Goal: Task Accomplishment & Management: Use online tool/utility

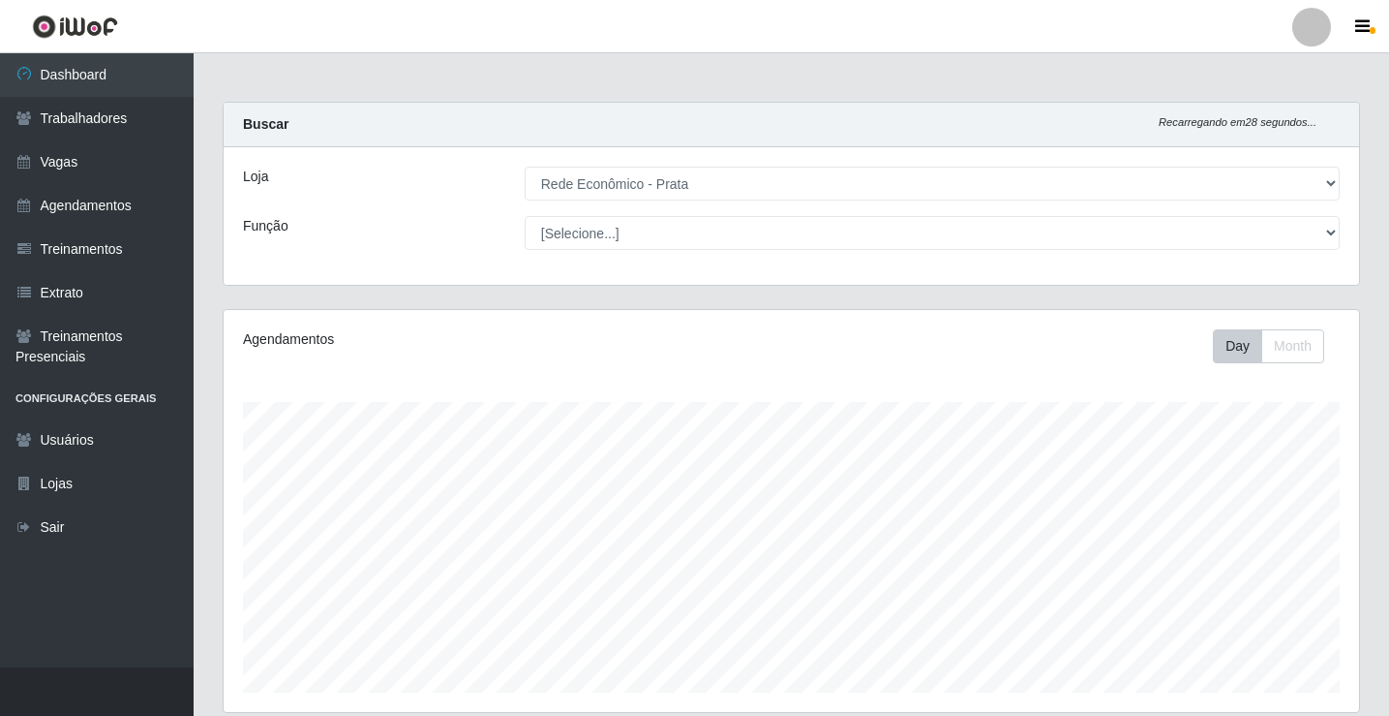
select select "192"
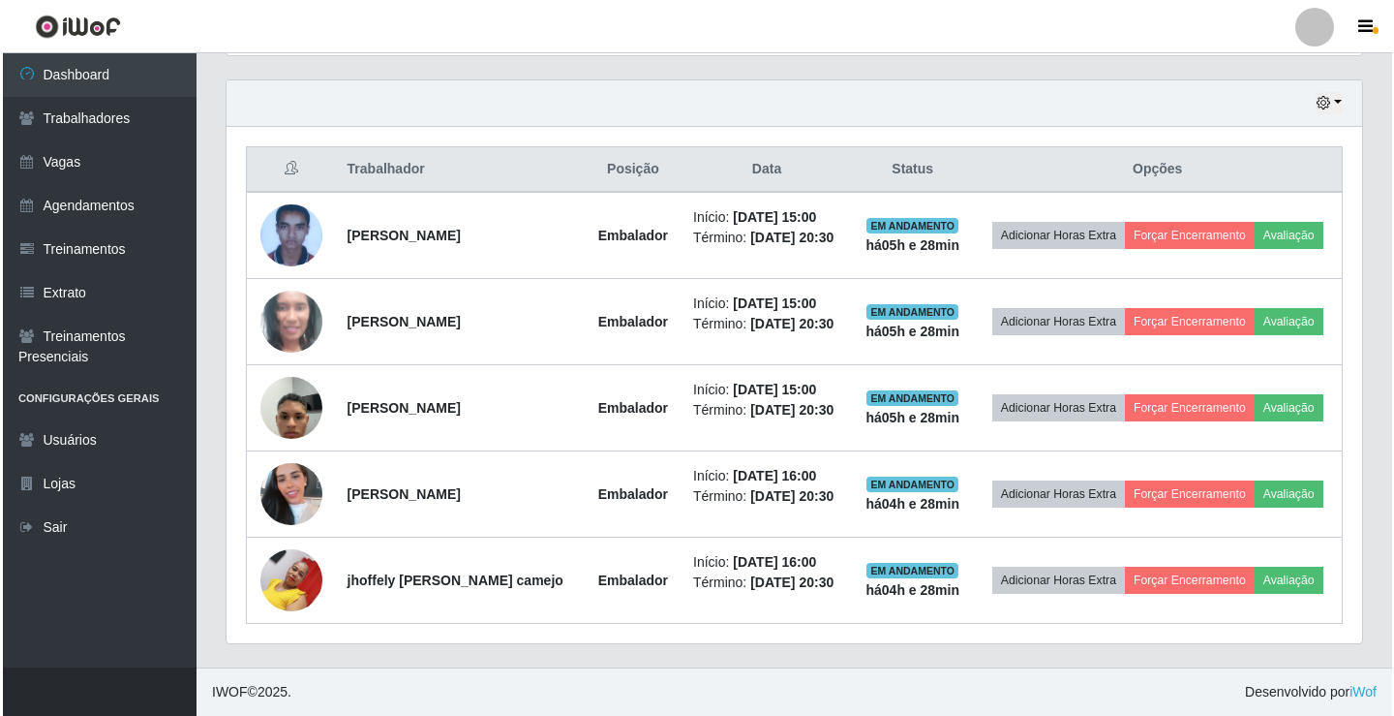
scroll to position [402, 1136]
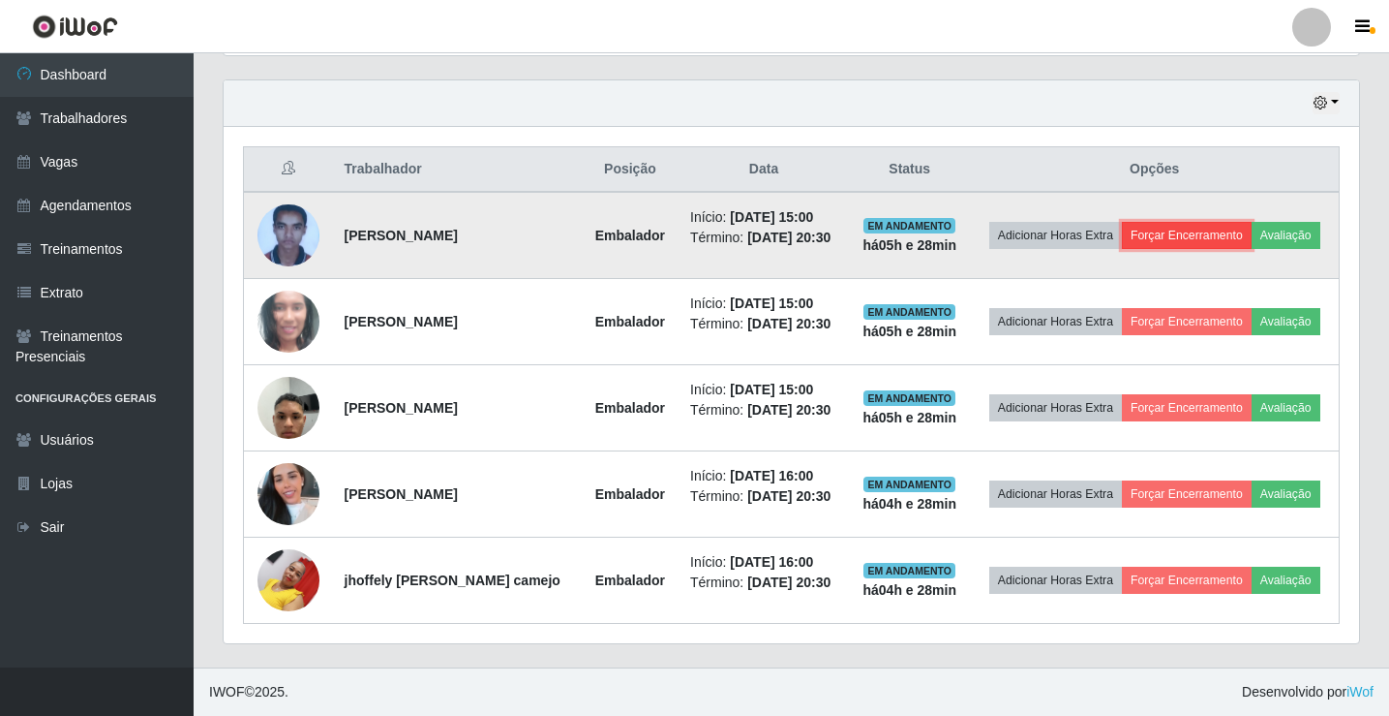
click at [1207, 235] on button "Forçar Encerramento" at bounding box center [1187, 235] width 130 height 27
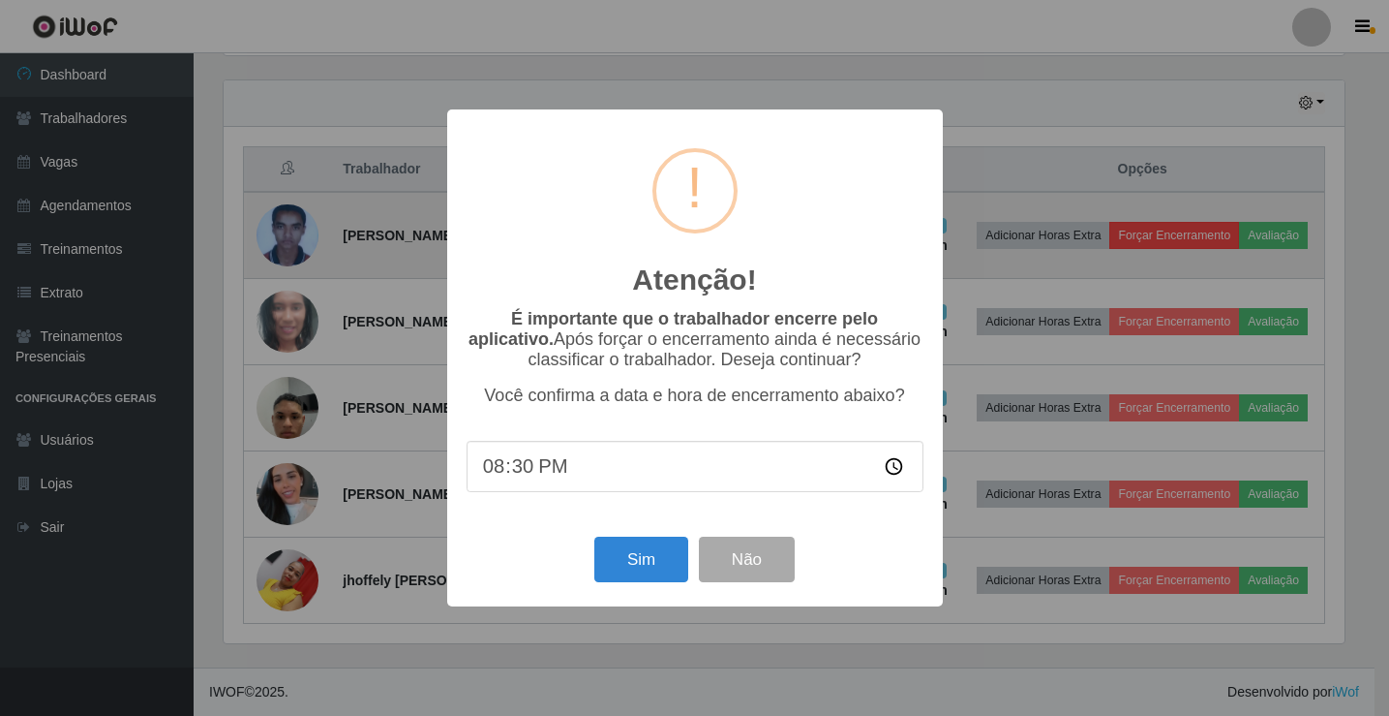
scroll to position [402, 1126]
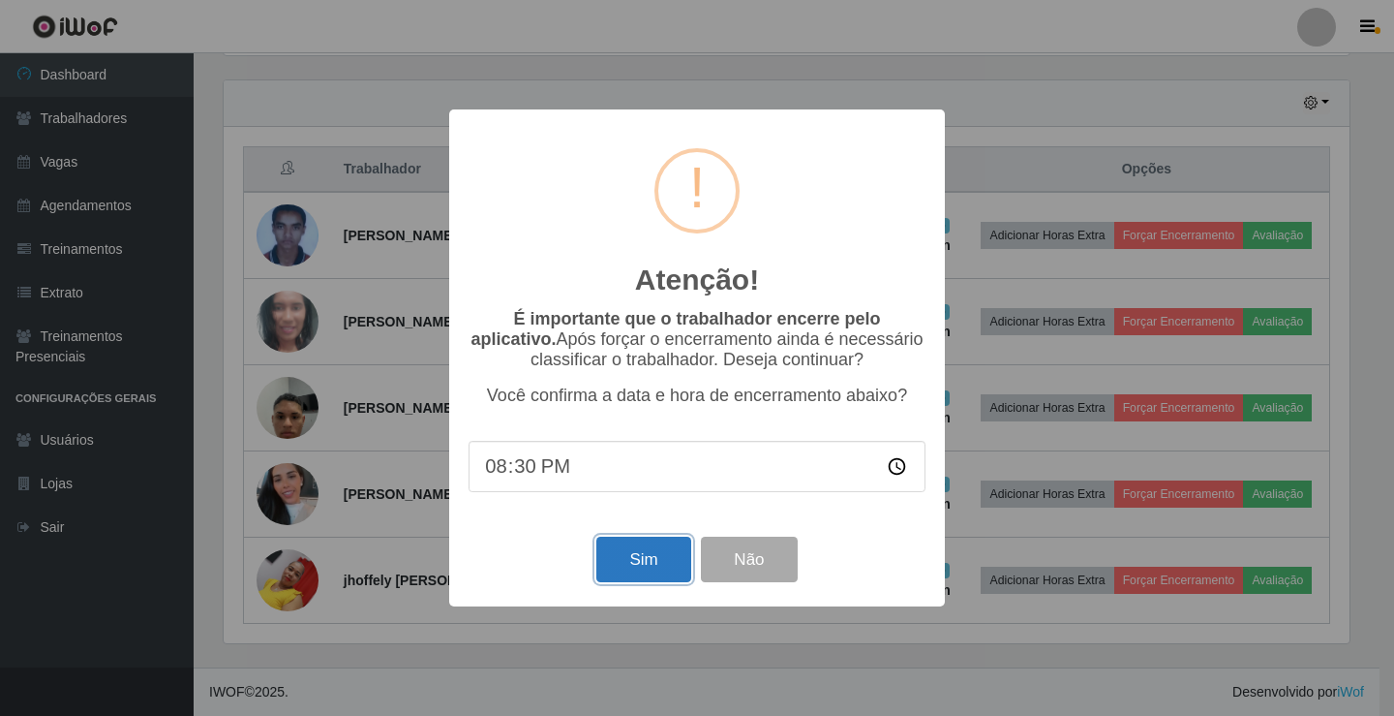
click at [665, 569] on button "Sim" at bounding box center [643, 559] width 94 height 46
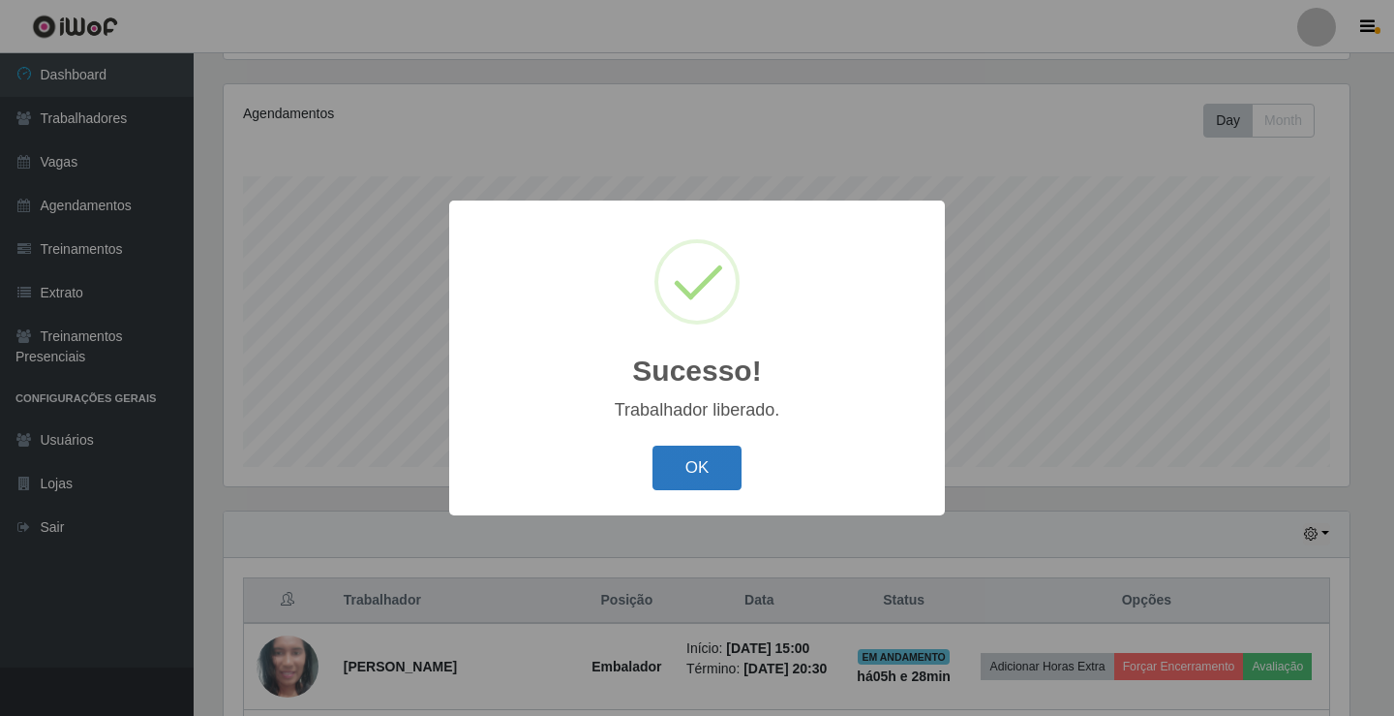
click at [726, 479] on button "OK" at bounding box center [698, 468] width 90 height 46
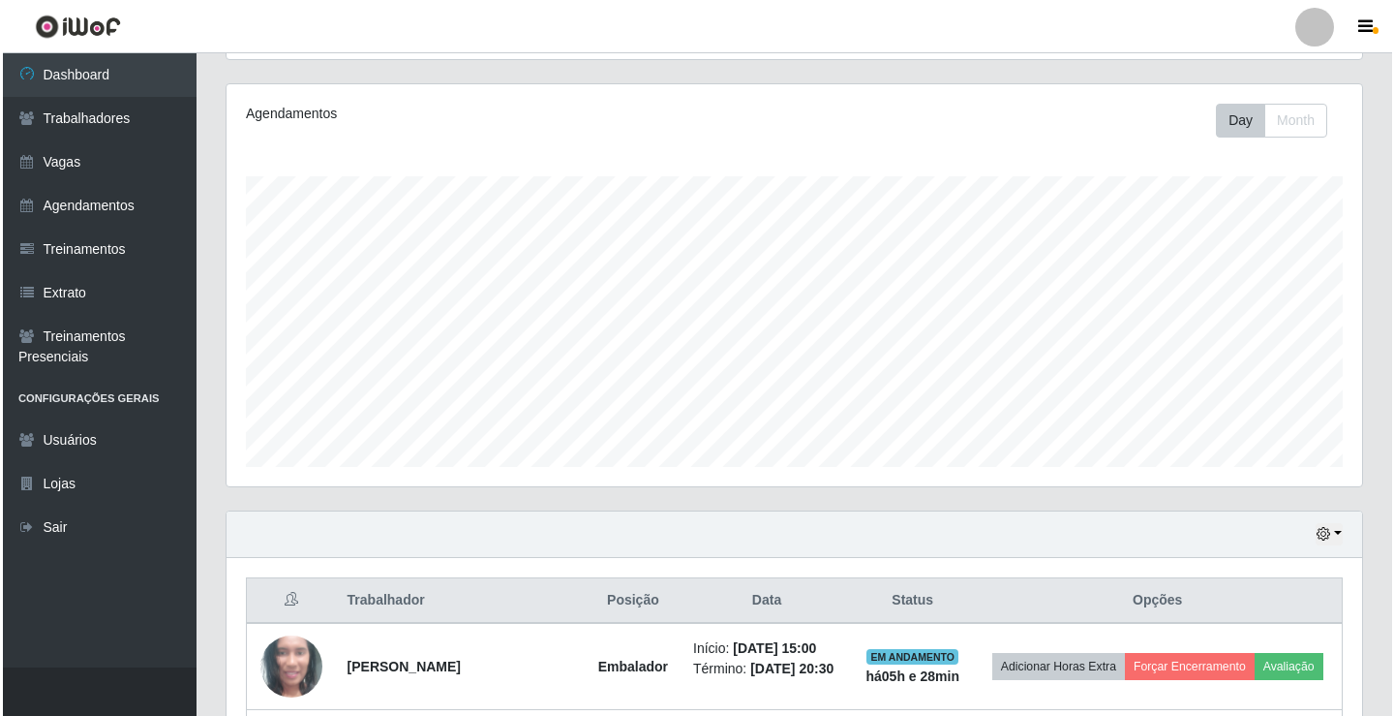
scroll to position [570, 0]
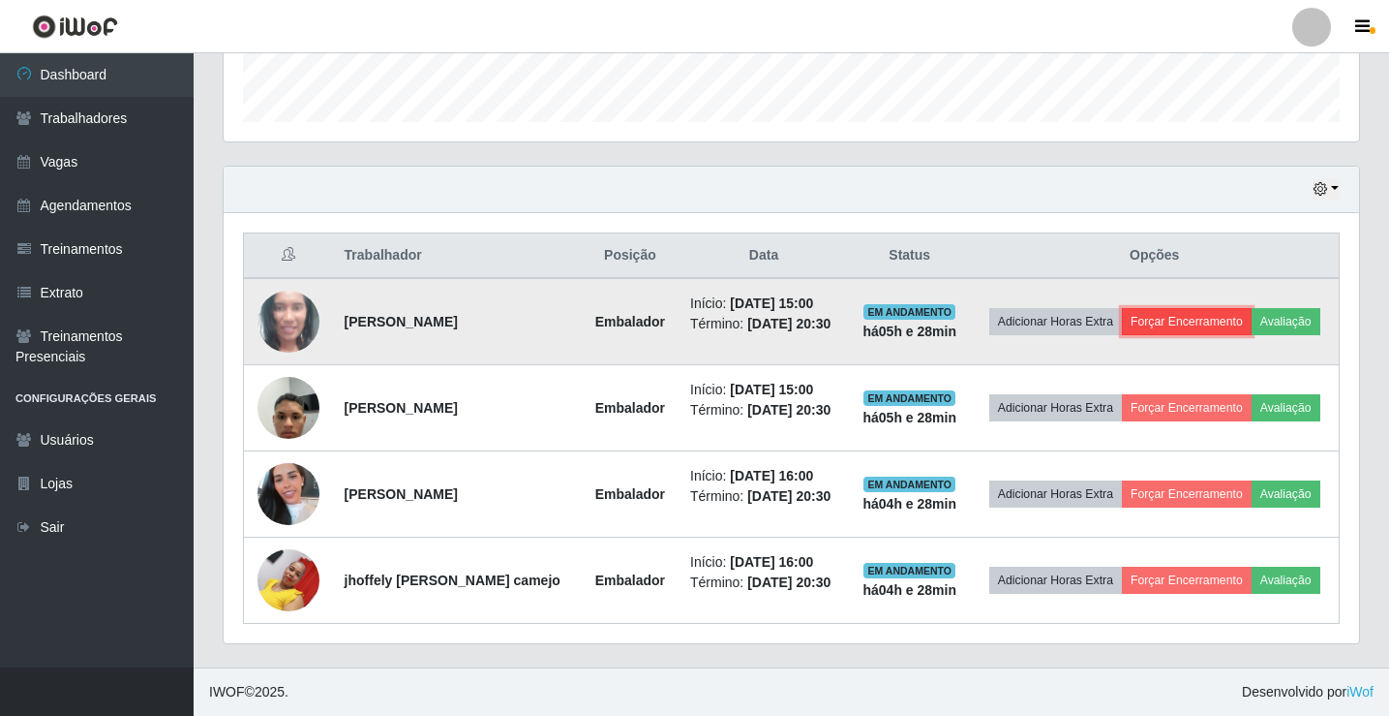
click at [1200, 322] on button "Forçar Encerramento" at bounding box center [1187, 321] width 130 height 27
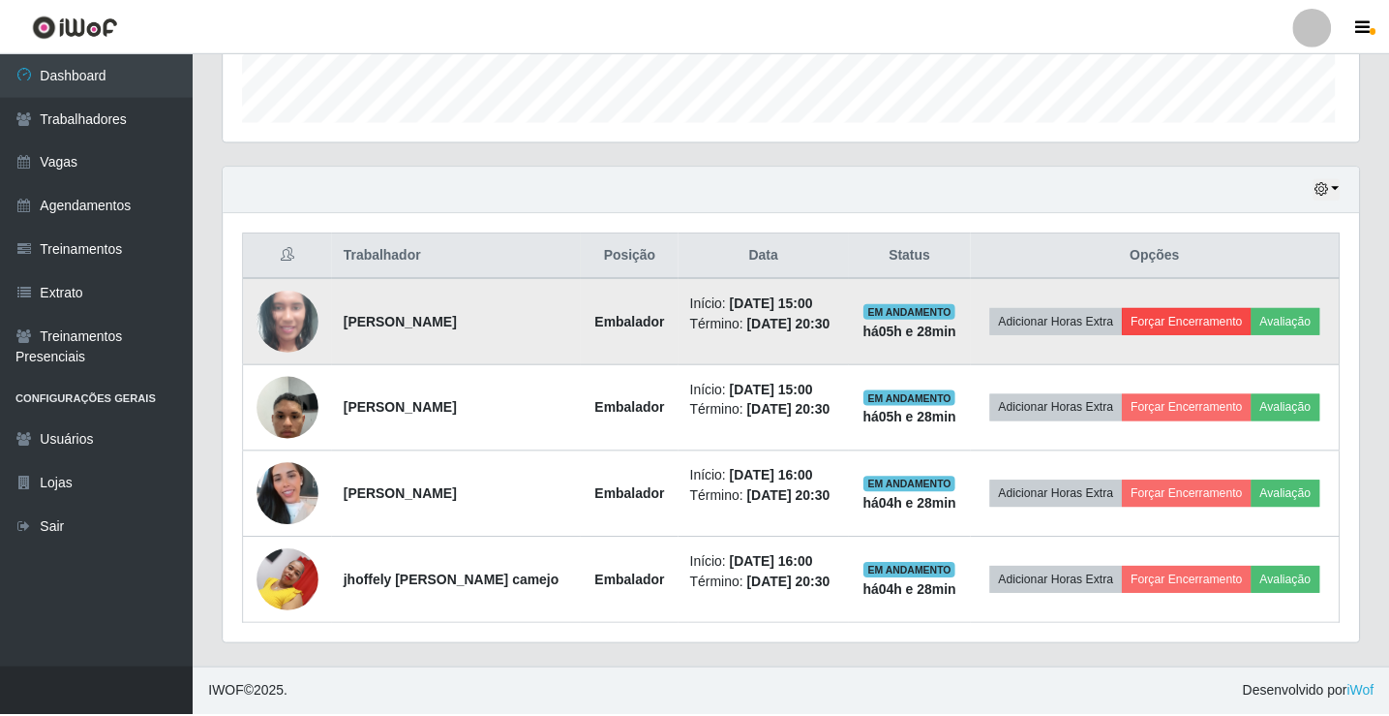
scroll to position [402, 1126]
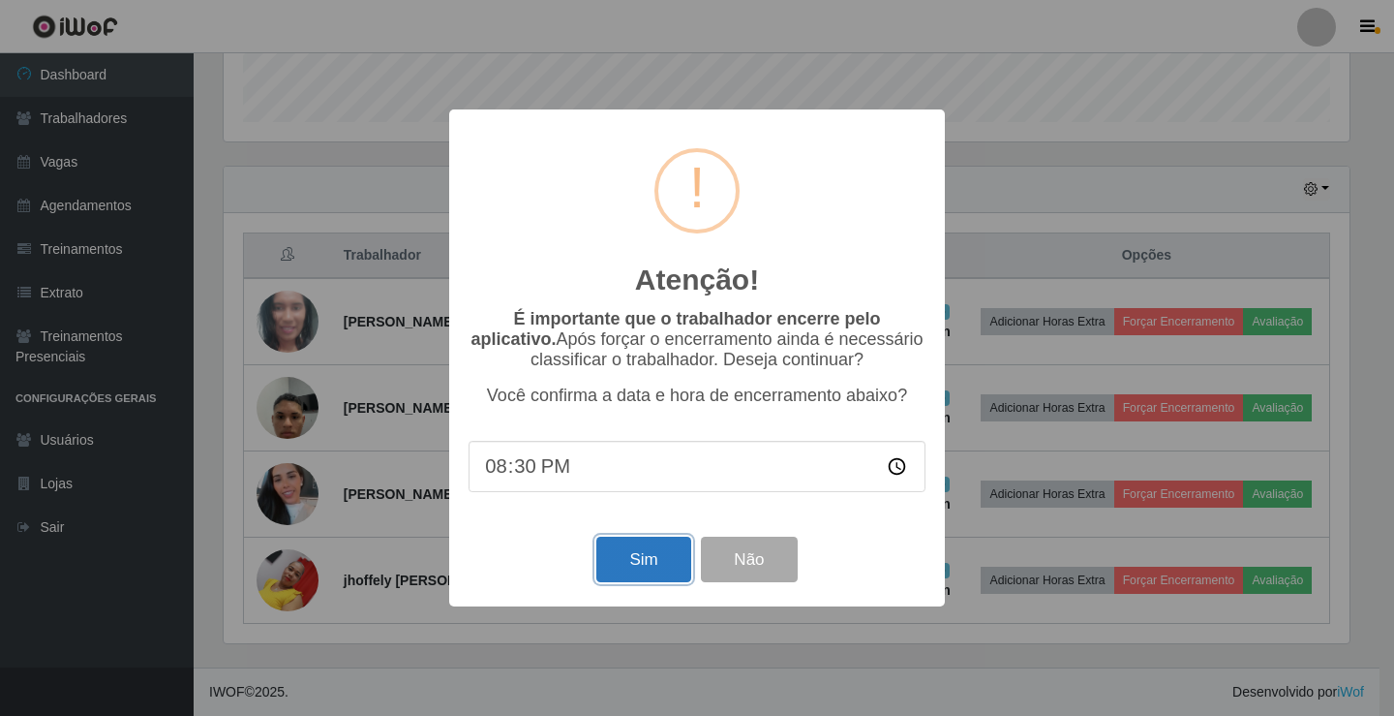
click at [645, 566] on button "Sim" at bounding box center [643, 559] width 94 height 46
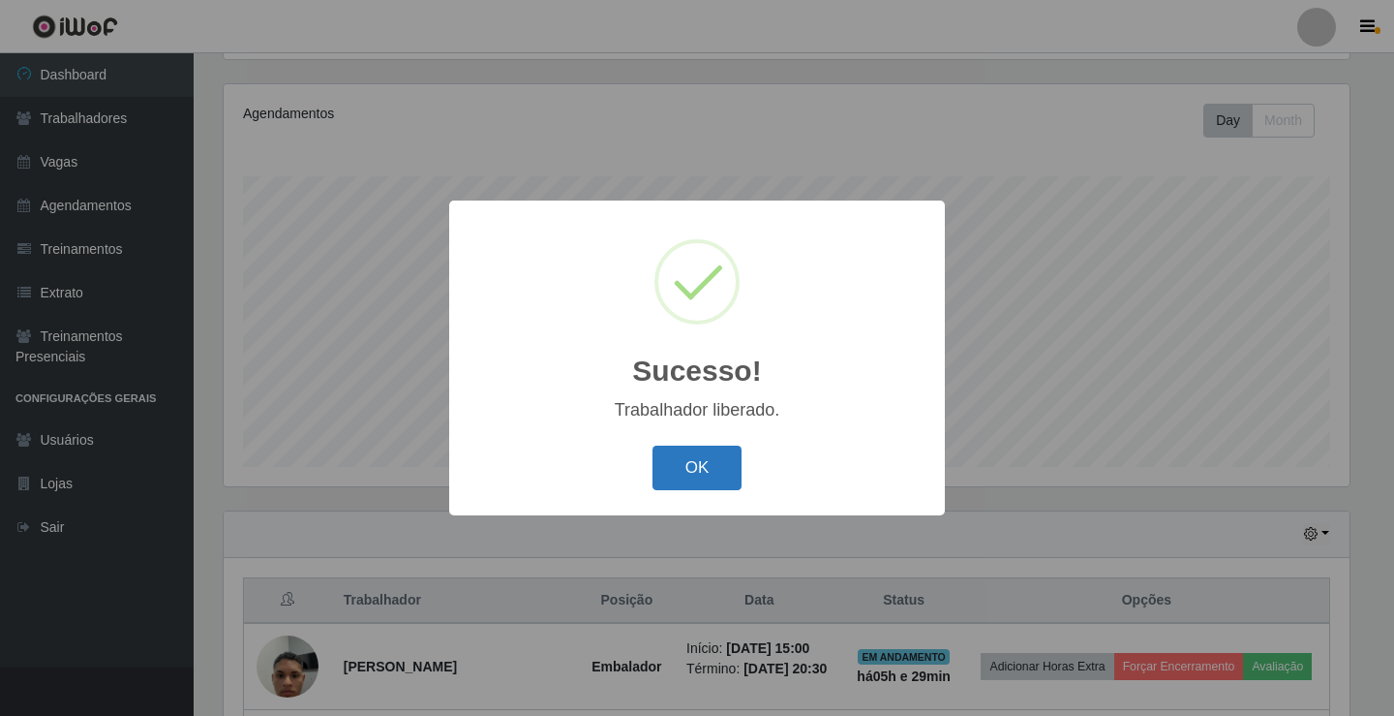
click at [701, 476] on button "OK" at bounding box center [698, 468] width 90 height 46
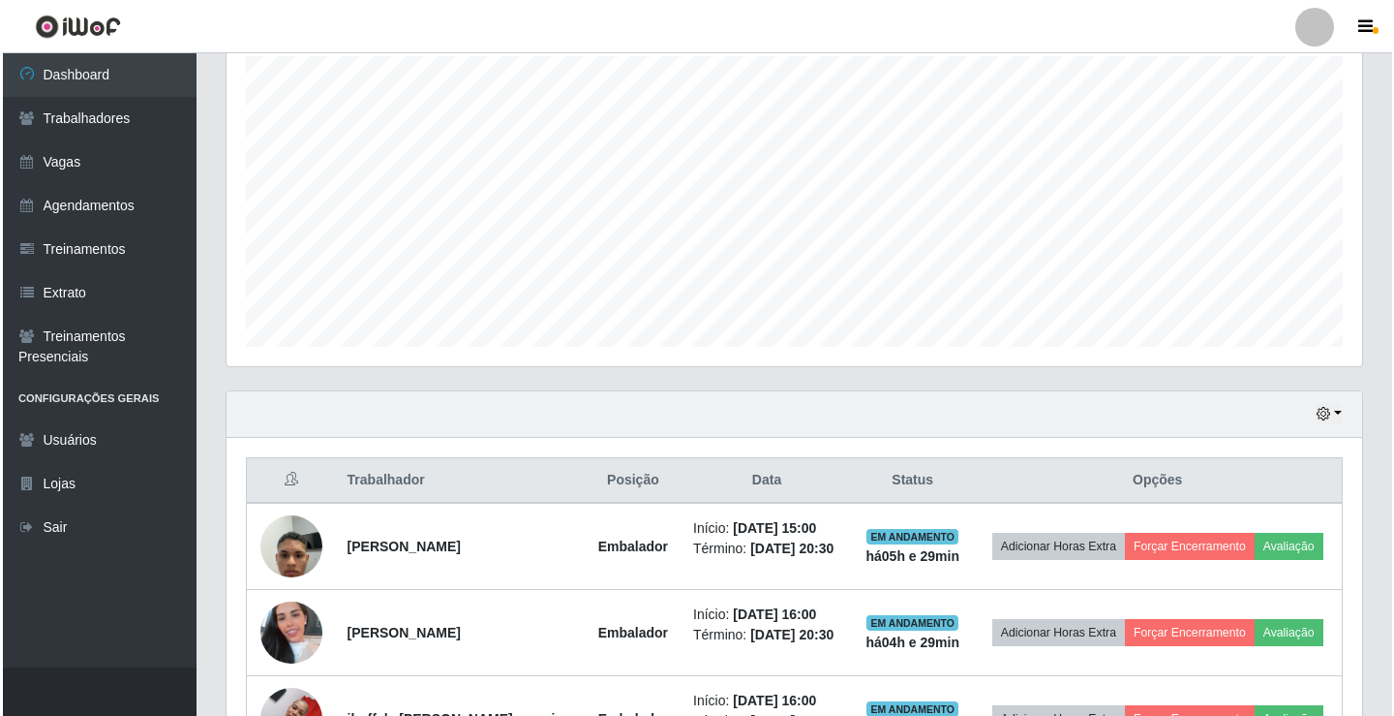
scroll to position [484, 0]
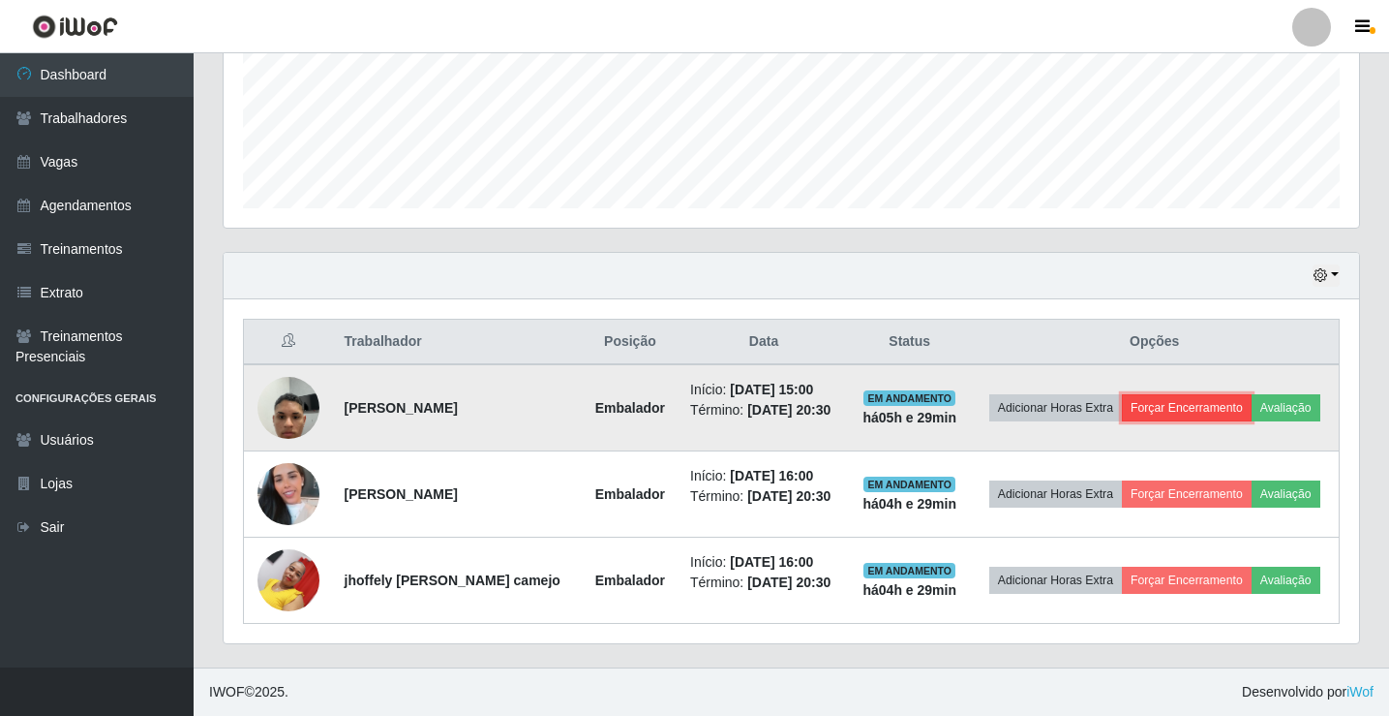
click at [1181, 417] on button "Forçar Encerramento" at bounding box center [1187, 407] width 130 height 27
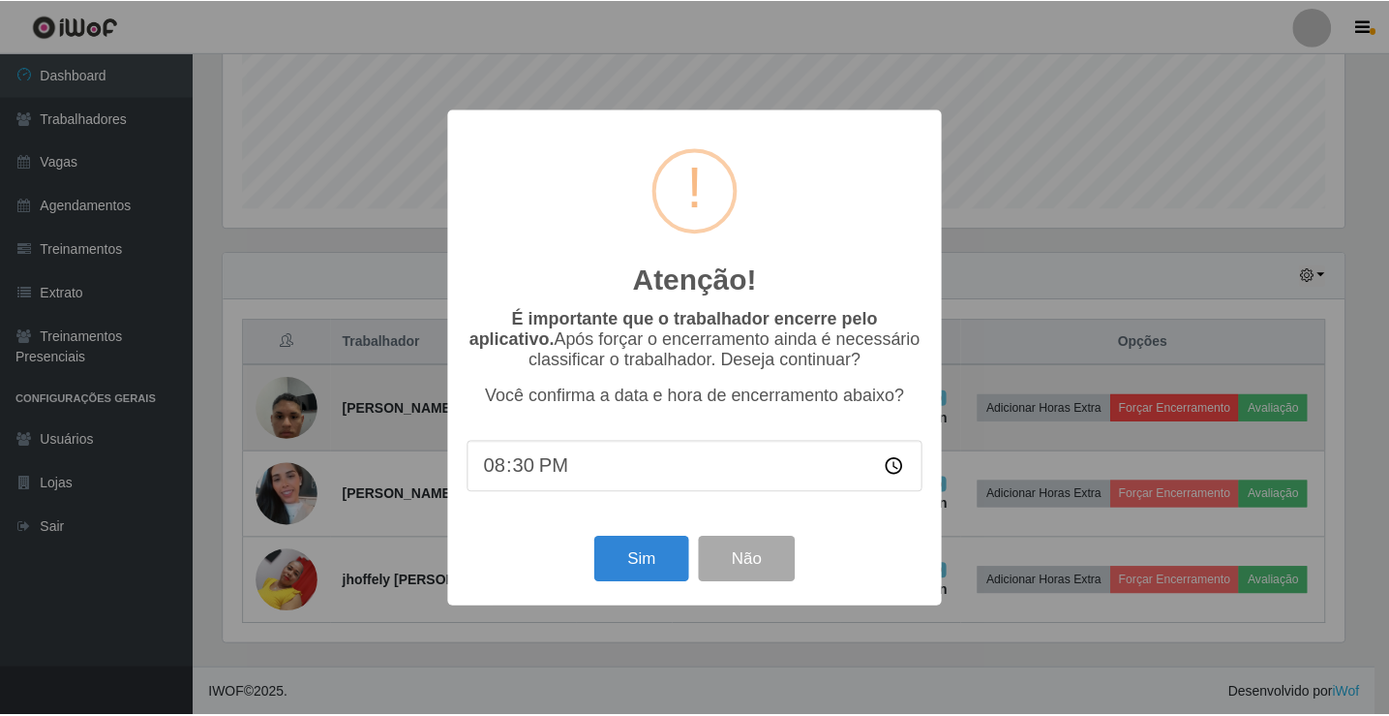
scroll to position [402, 1126]
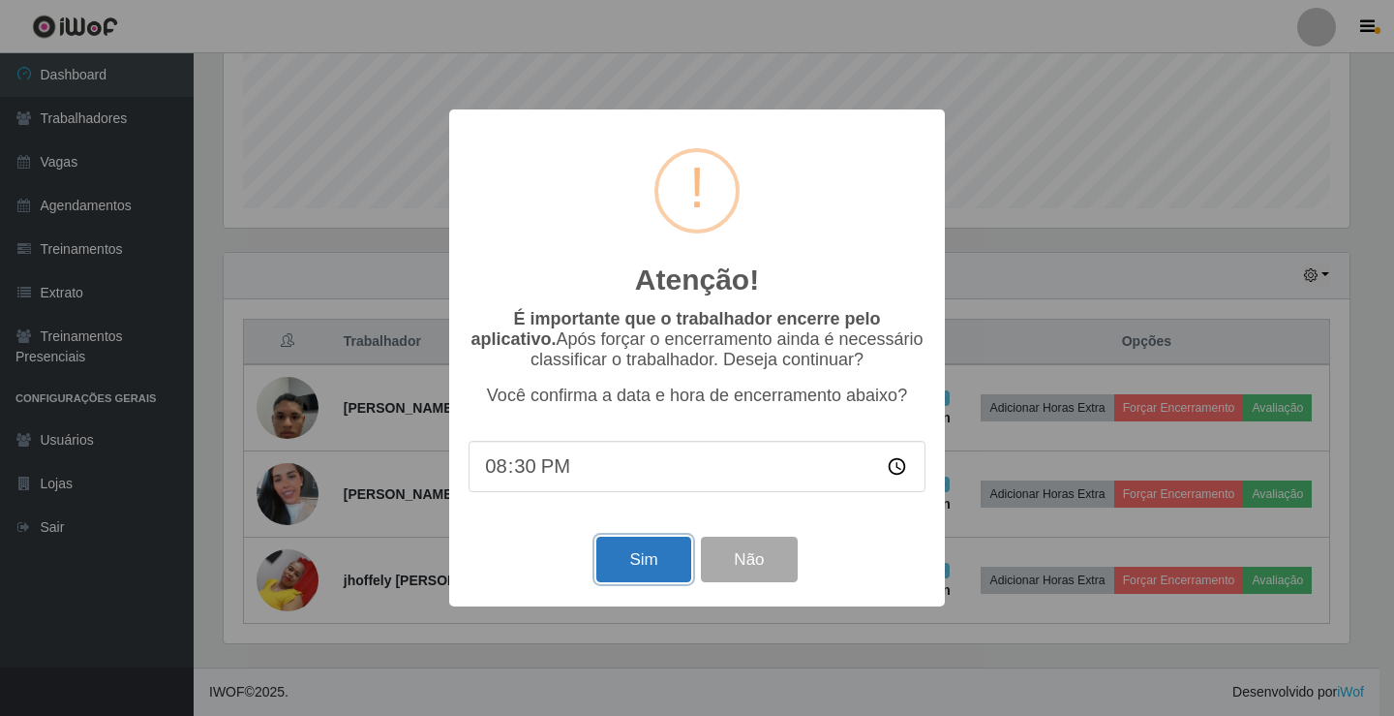
click at [671, 565] on button "Sim" at bounding box center [643, 559] width 94 height 46
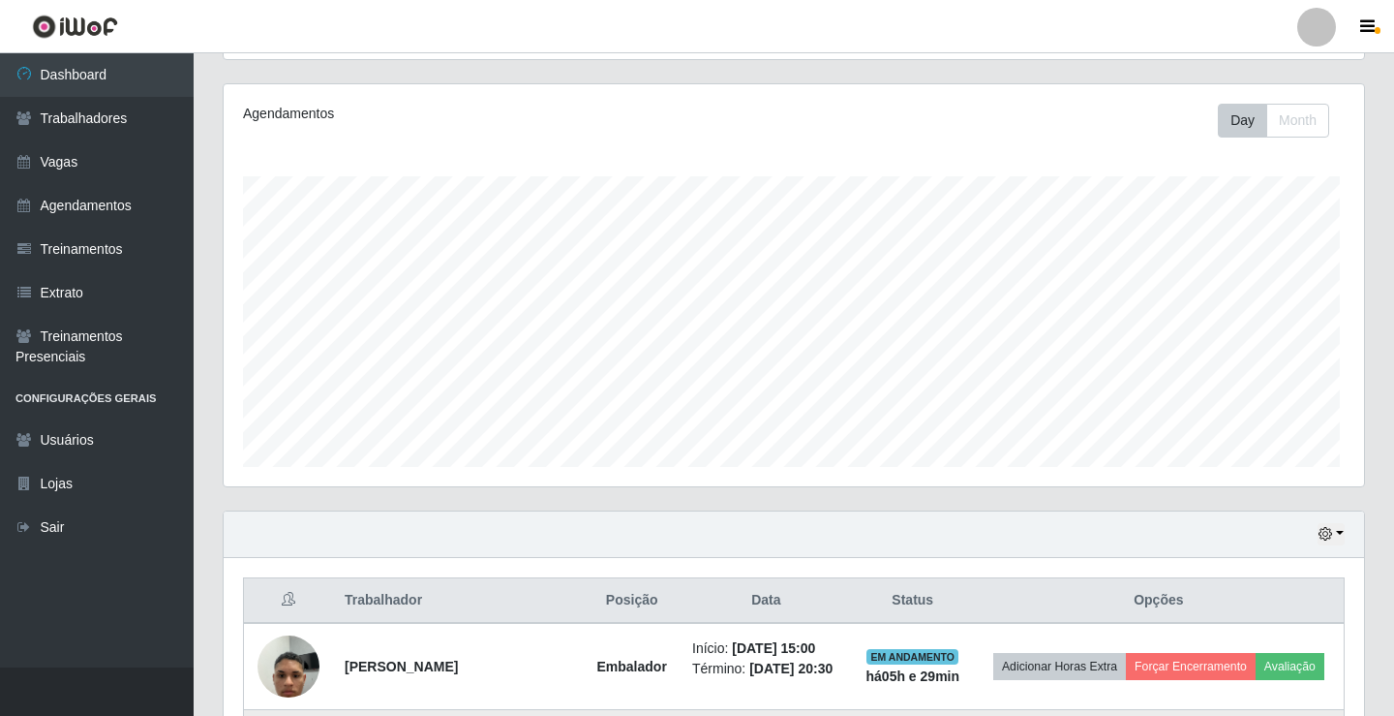
scroll to position [0, 0]
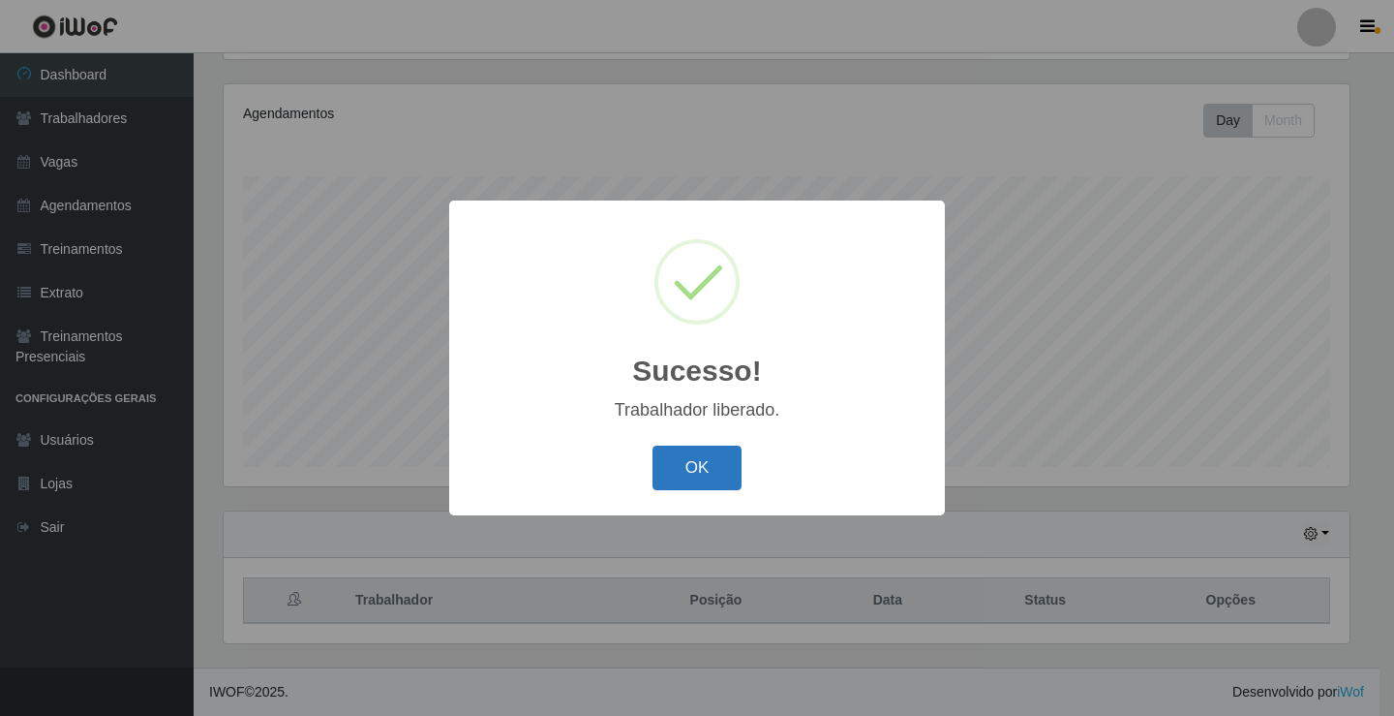
click at [721, 479] on button "OK" at bounding box center [698, 468] width 90 height 46
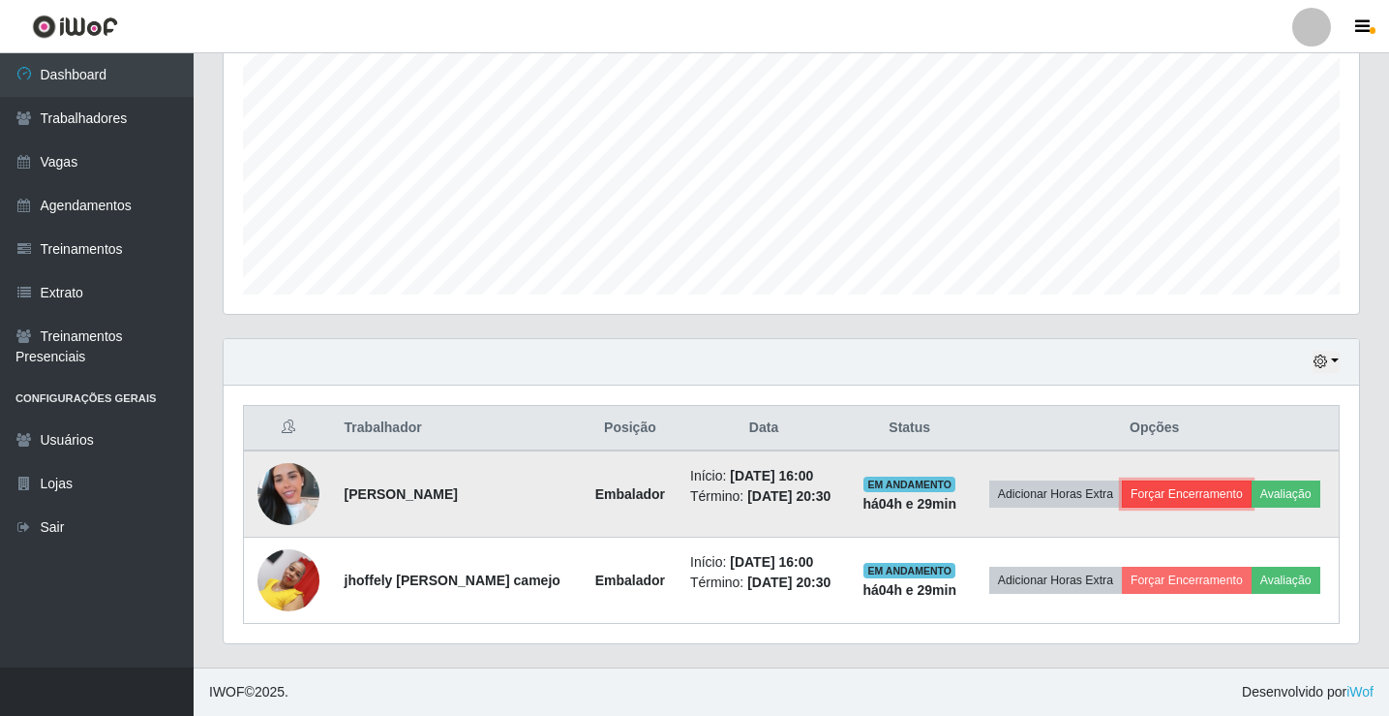
click at [1178, 487] on button "Forçar Encerramento" at bounding box center [1187, 493] width 130 height 27
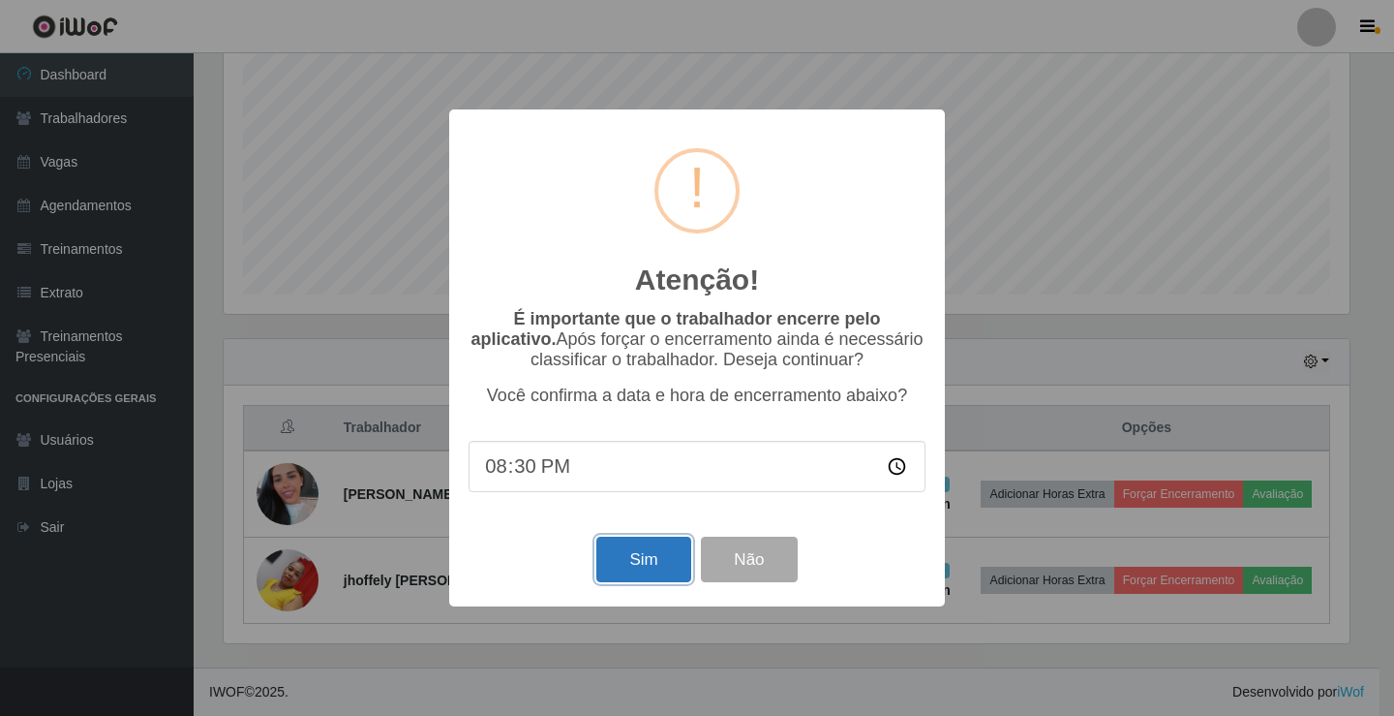
click at [654, 565] on button "Sim" at bounding box center [643, 559] width 94 height 46
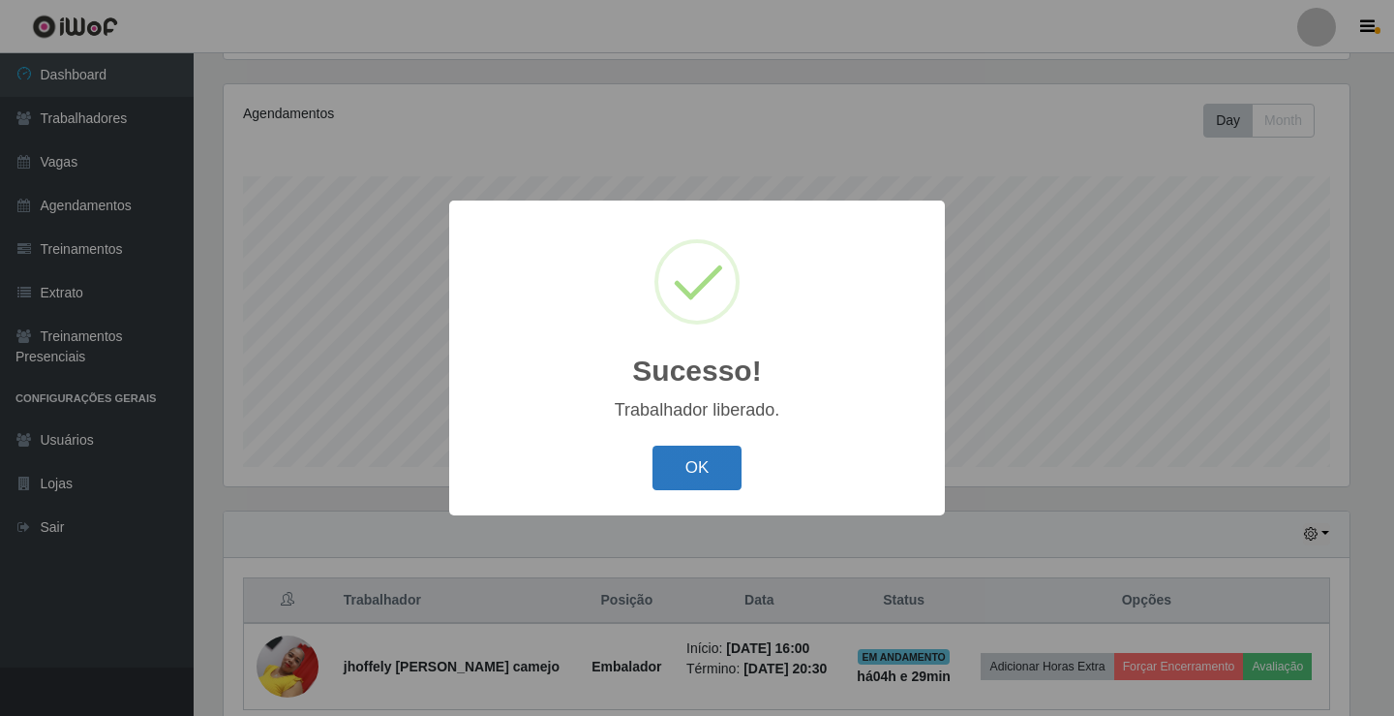
click at [705, 480] on button "OK" at bounding box center [698, 468] width 90 height 46
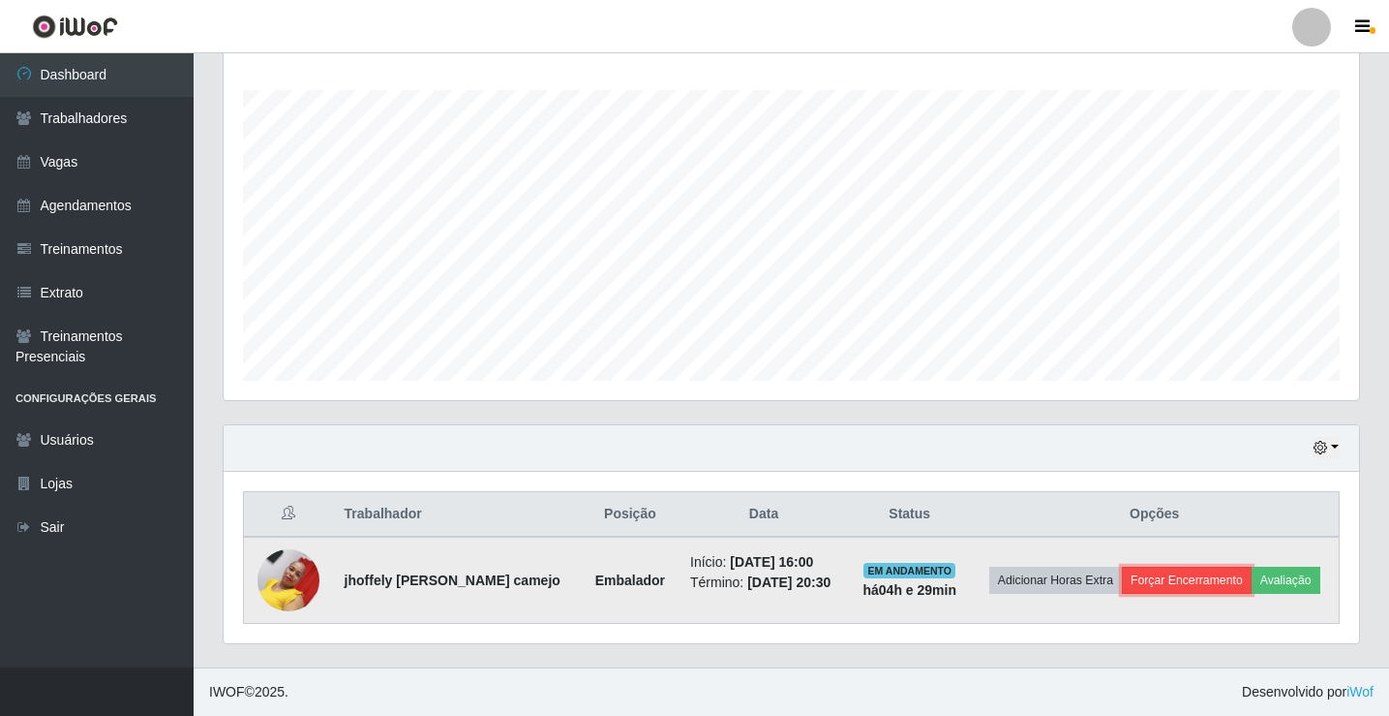
click at [1183, 574] on button "Forçar Encerramento" at bounding box center [1187, 579] width 130 height 27
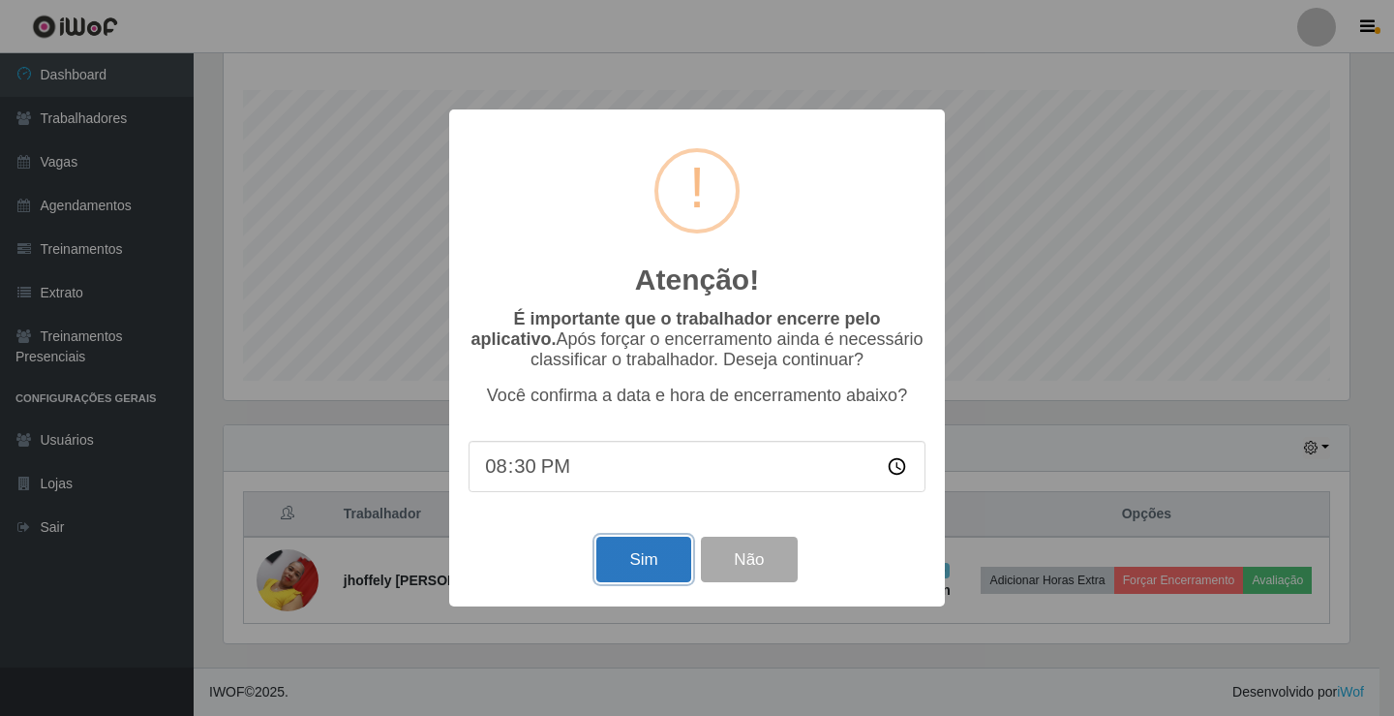
click at [666, 563] on button "Sim" at bounding box center [643, 559] width 94 height 46
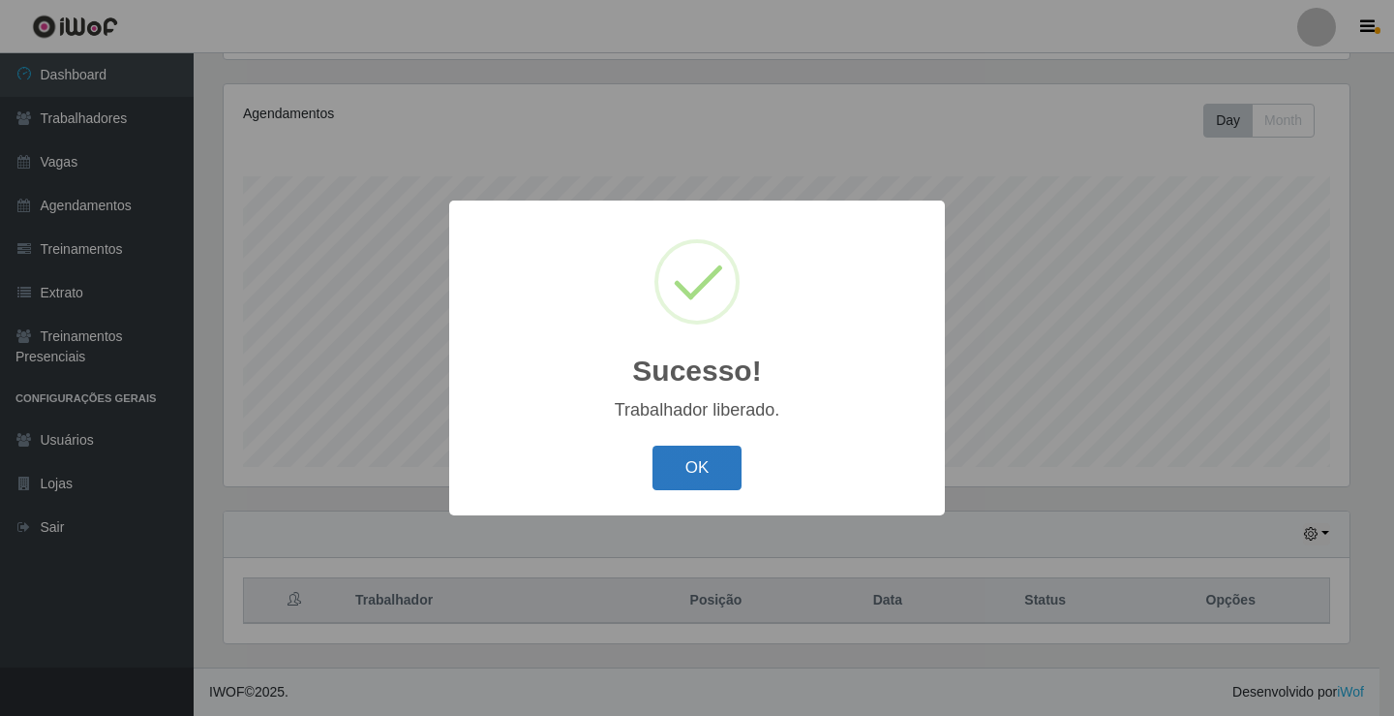
click at [719, 472] on button "OK" at bounding box center [698, 468] width 90 height 46
